Goal: Navigation & Orientation: Find specific page/section

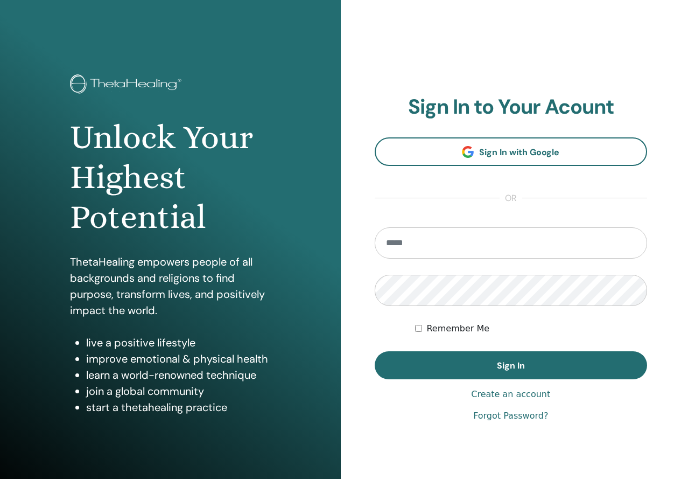
click at [461, 246] on input "email" at bounding box center [511, 242] width 273 height 31
type input "**********"
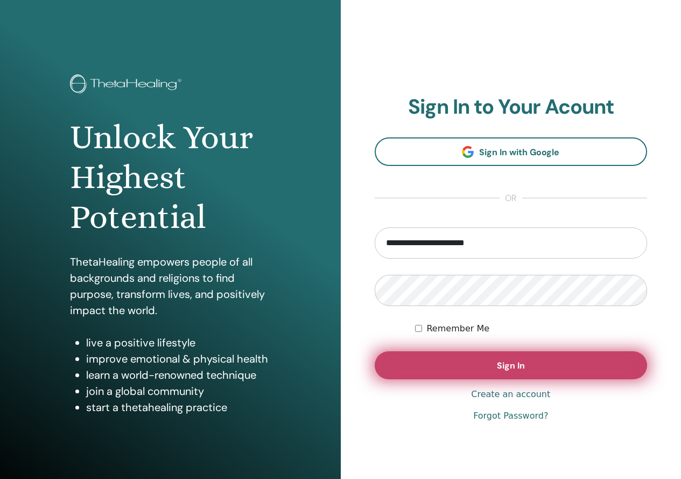
click at [612, 366] on button "Sign In" at bounding box center [511, 365] width 273 height 28
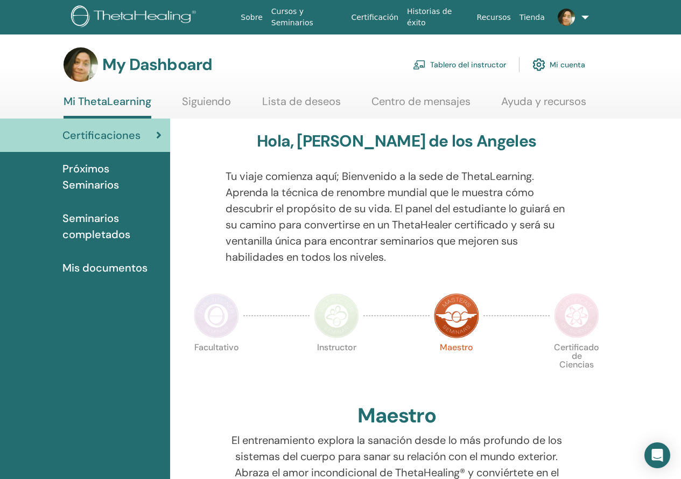
click at [498, 73] on link "Tablero del instructor" at bounding box center [459, 65] width 93 height 24
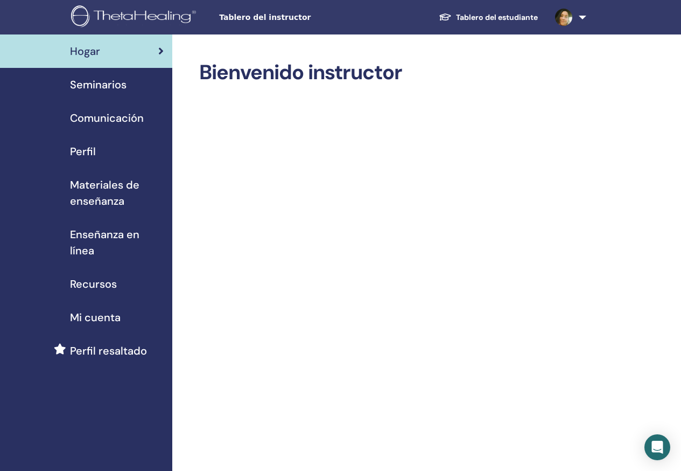
click at [121, 86] on span "Seminarios" at bounding box center [98, 84] width 57 height 16
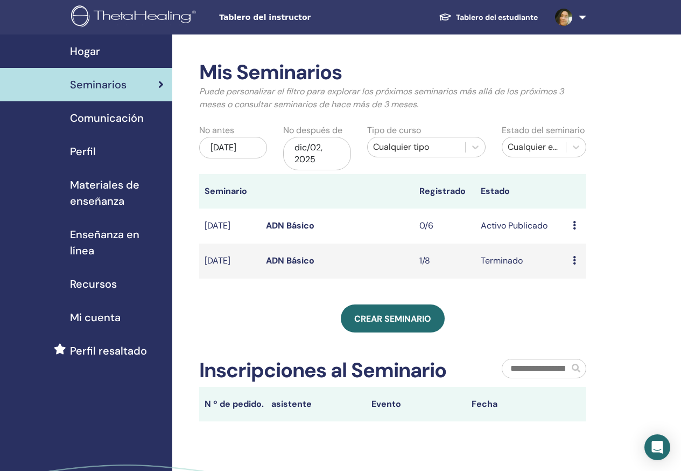
click at [578, 224] on div "Avance Editar asistentes Cancelar" at bounding box center [577, 225] width 8 height 13
click at [509, 321] on div "Crear seminario" at bounding box center [392, 318] width 387 height 28
click at [125, 110] on span "Comunicación" at bounding box center [107, 118] width 74 height 16
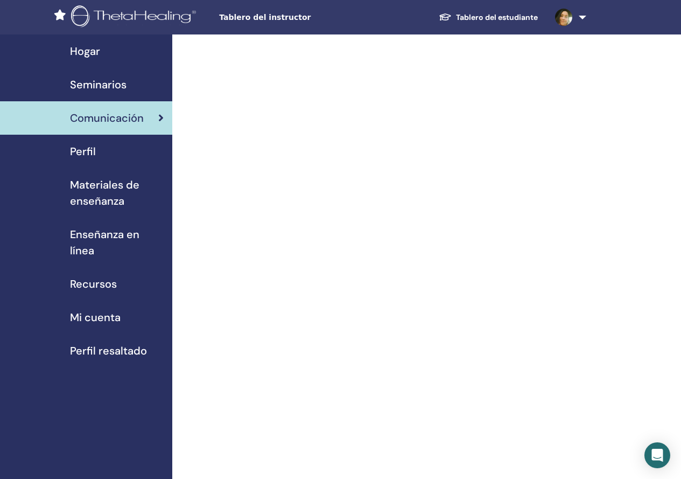
click at [82, 159] on span "Perfil" at bounding box center [83, 151] width 26 height 16
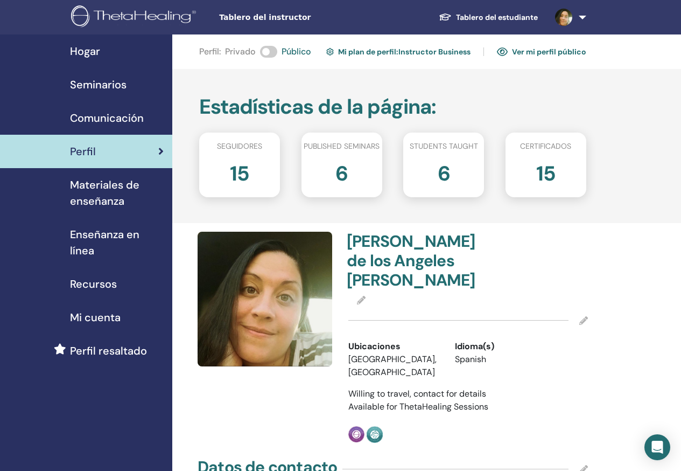
click at [523, 55] on link "Ver mi perfil público" at bounding box center [541, 51] width 89 height 17
click at [423, 47] on link "Mi plan de perfil : Instructor Business" at bounding box center [398, 51] width 144 height 17
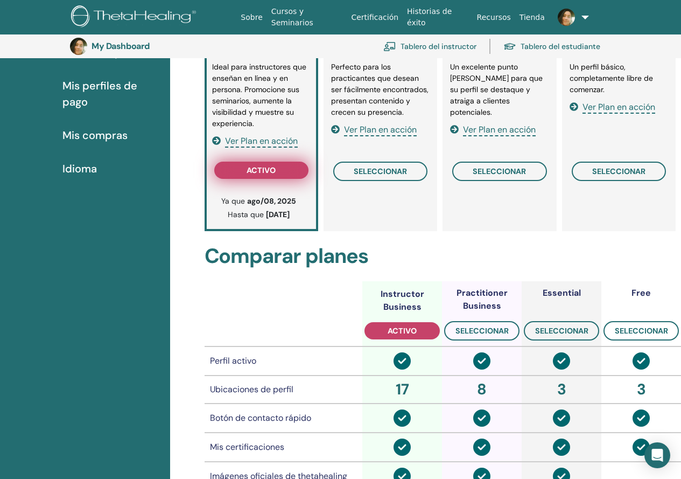
scroll to position [131, 0]
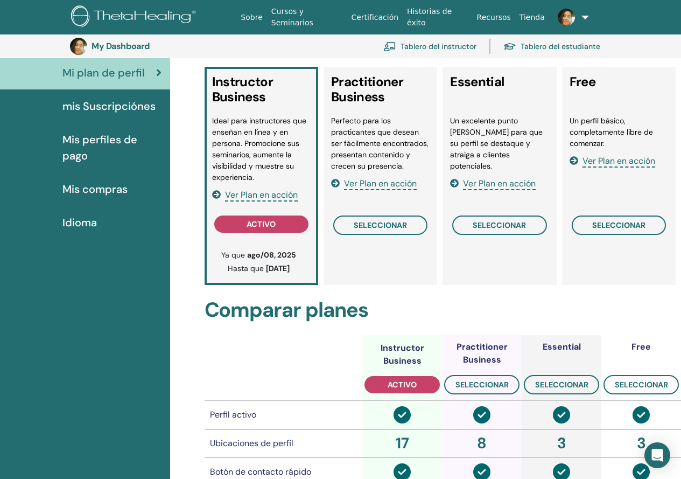
click at [255, 197] on span "Ver Plan en acción" at bounding box center [261, 195] width 73 height 12
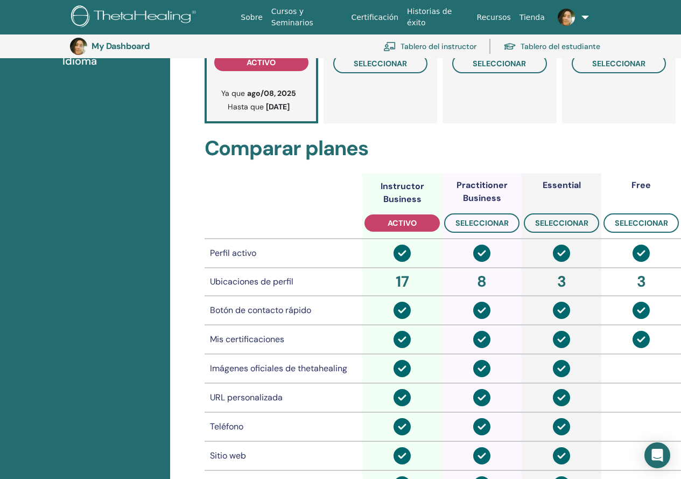
scroll to position [0, 0]
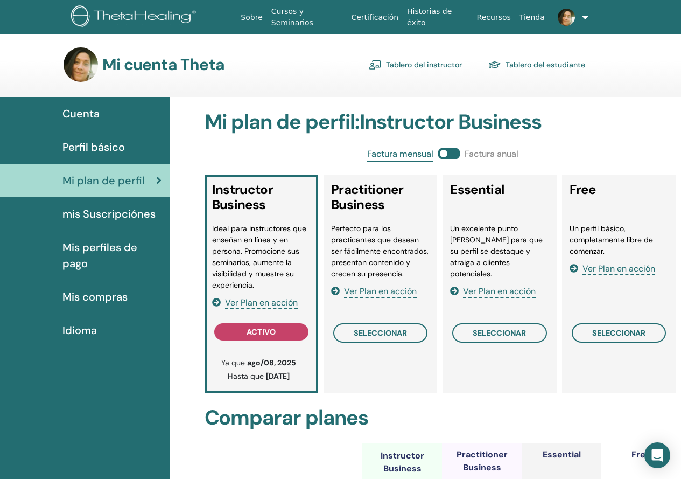
click at [107, 205] on link "mis Suscripciónes" at bounding box center [85, 213] width 170 height 33
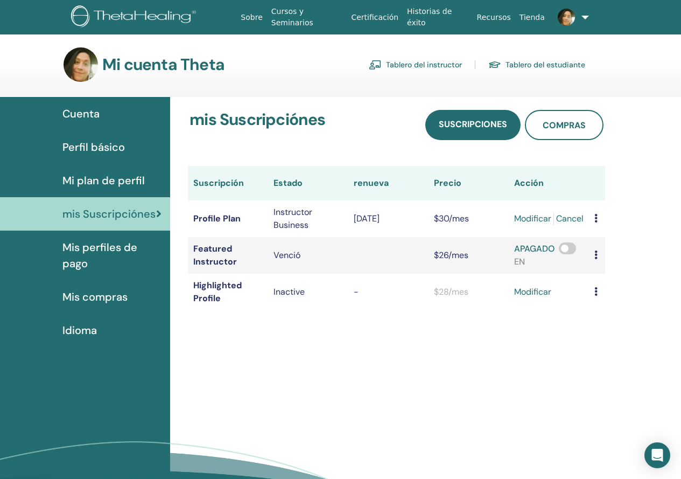
click at [88, 248] on span "Mis perfiles de pago" at bounding box center [111, 255] width 99 height 32
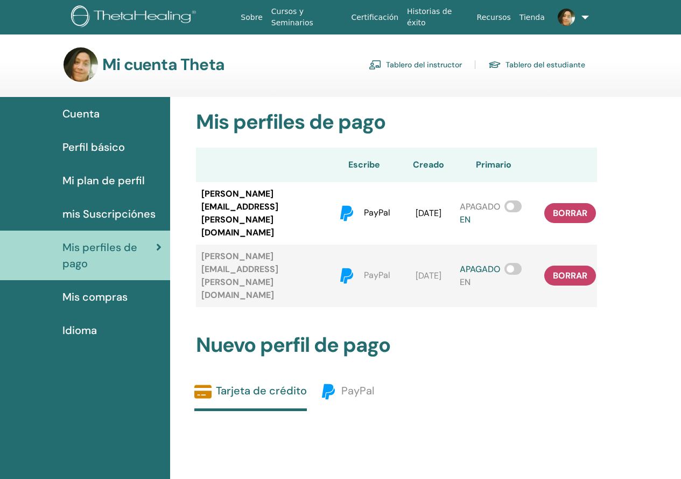
click at [98, 303] on span "Mis compras" at bounding box center [94, 297] width 65 height 16
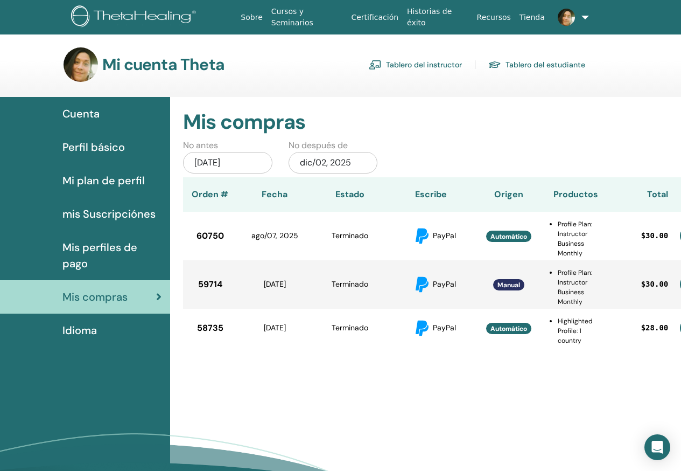
click at [98, 140] on span "Perfil básico" at bounding box center [93, 147] width 62 height 16
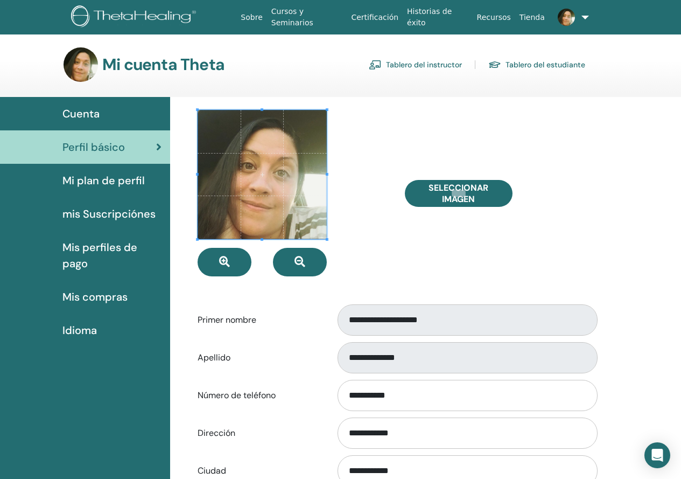
click at [93, 124] on link "Cuenta" at bounding box center [85, 113] width 170 height 33
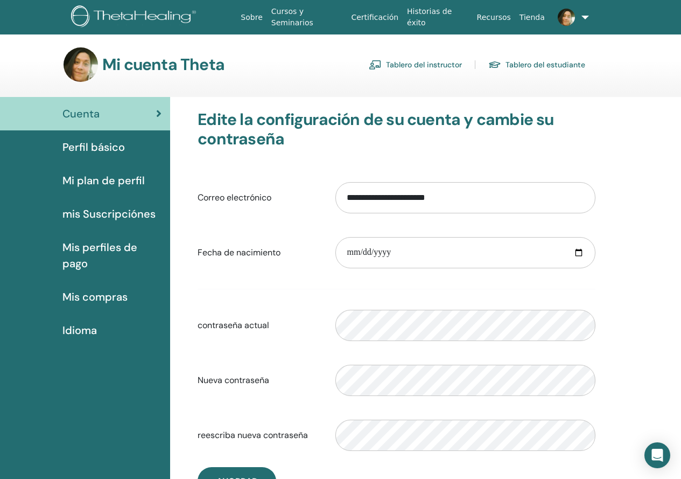
click at [429, 61] on link "Tablero del instructor" at bounding box center [415, 64] width 93 height 17
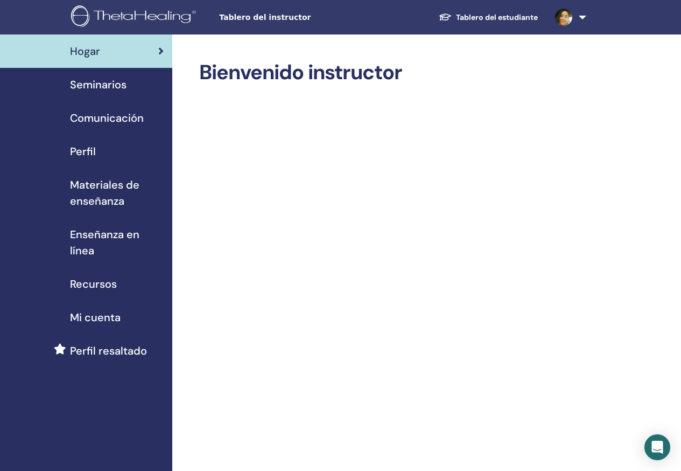
click at [82, 154] on span "Perfil" at bounding box center [83, 151] width 26 height 16
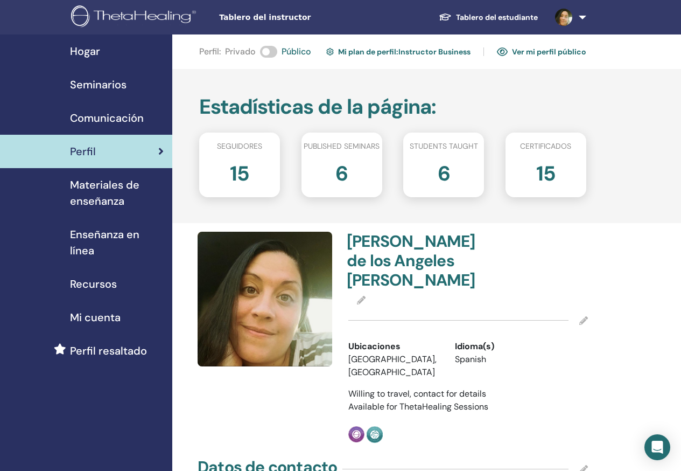
click at [569, 52] on link "Ver mi perfil público" at bounding box center [541, 51] width 89 height 17
